Goal: Transaction & Acquisition: Book appointment/travel/reservation

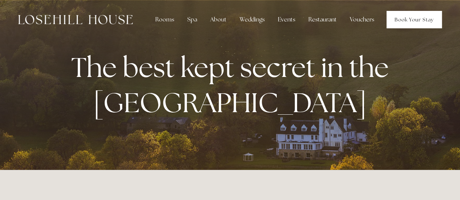
click at [403, 24] on link "Book Your Stay" at bounding box center [414, 19] width 55 height 17
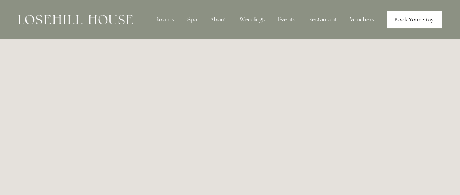
click at [418, 19] on link "Book Your Stay" at bounding box center [414, 19] width 55 height 17
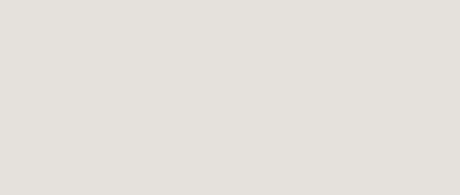
scroll to position [300, 0]
drag, startPoint x: 463, startPoint y: 17, endPoint x: 461, endPoint y: 37, distance: 20.4
